Goal: Task Accomplishment & Management: Use online tool/utility

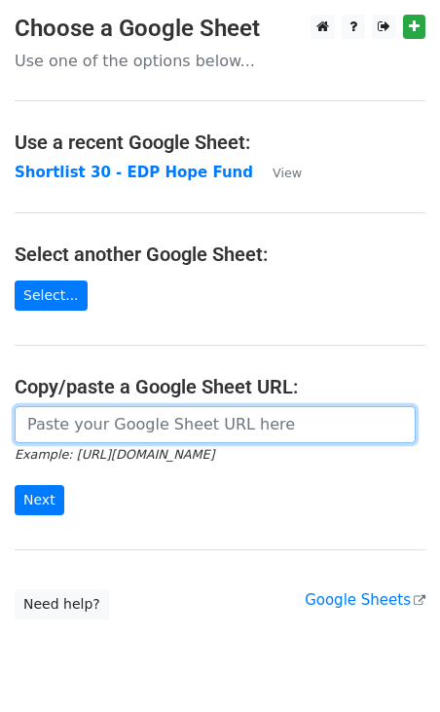
click at [155, 418] on input "url" at bounding box center [215, 424] width 401 height 37
paste input "[URL][DOMAIN_NAME]"
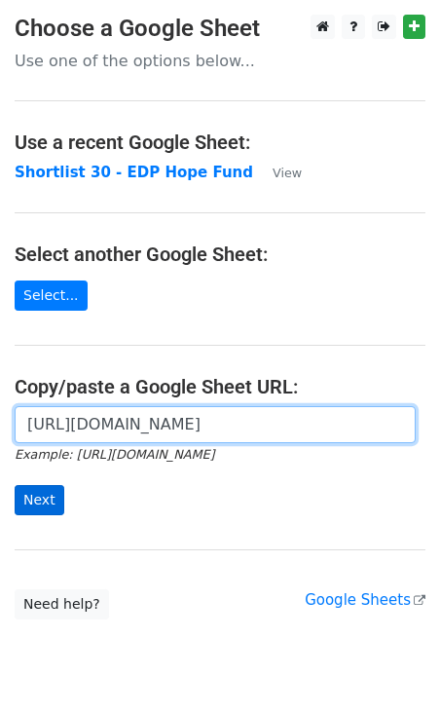
type input "[URL][DOMAIN_NAME]"
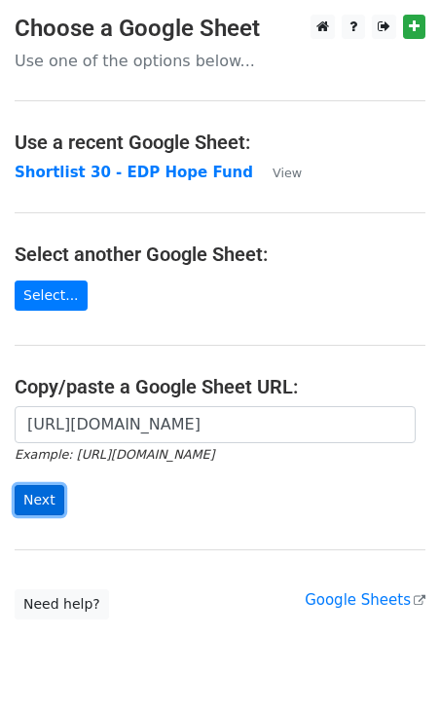
click at [34, 498] on input "Next" at bounding box center [40, 500] width 50 height 30
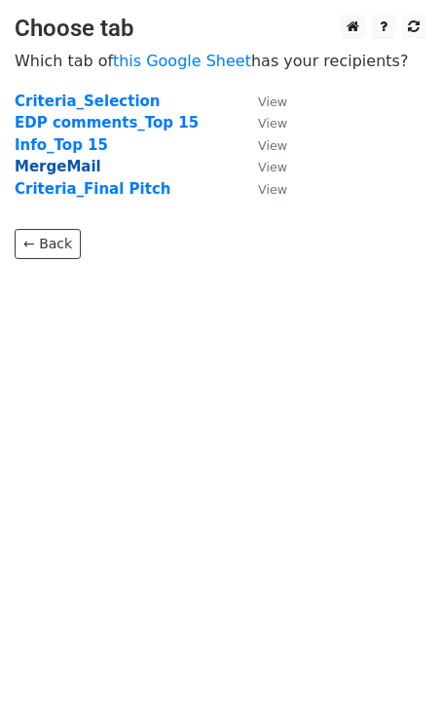
click at [67, 167] on strong "MergeMail" at bounding box center [58, 167] width 87 height 18
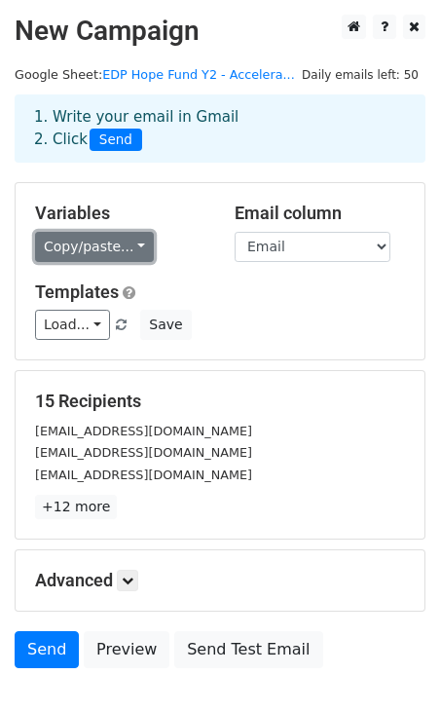
click at [119, 250] on link "Copy/paste..." at bounding box center [94, 247] width 119 height 30
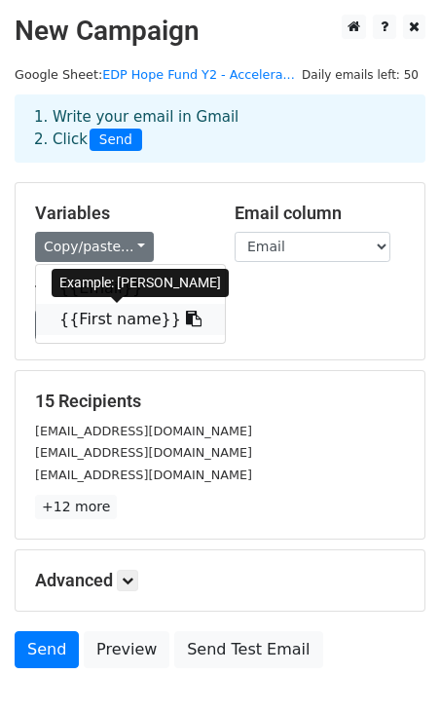
click at [186, 321] on icon at bounding box center [194, 319] width 16 height 16
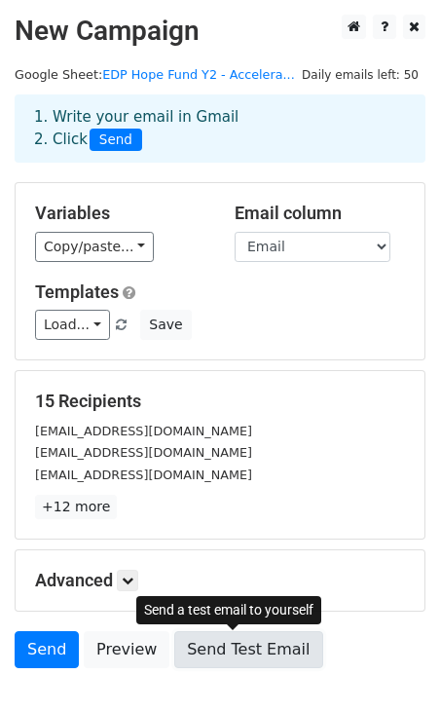
click at [239, 656] on link "Send Test Email" at bounding box center [248, 649] width 148 height 37
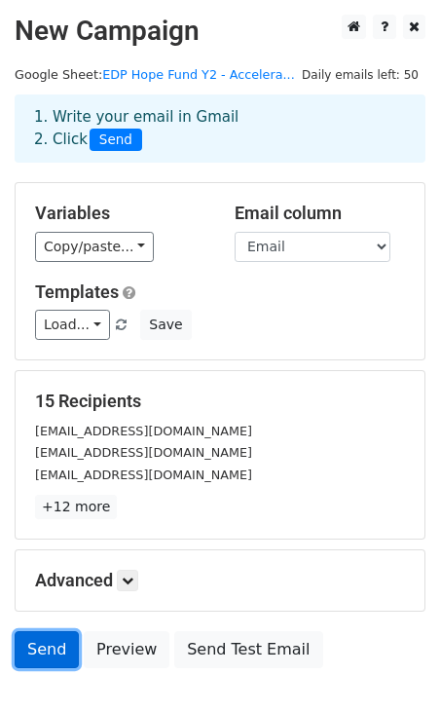
click at [51, 647] on link "Send" at bounding box center [47, 649] width 64 height 37
